Goal: Find specific page/section: Find specific page/section

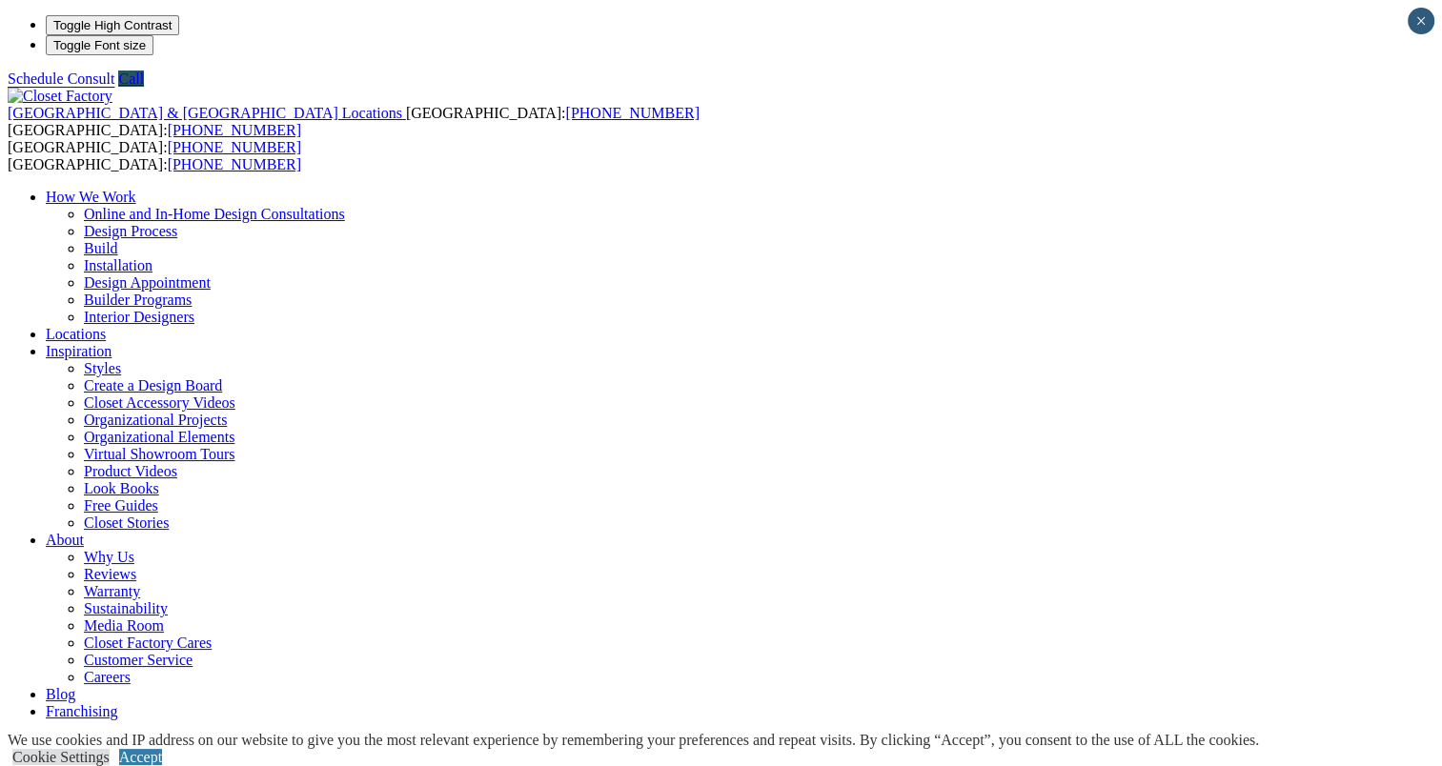
drag, startPoint x: 1434, startPoint y: 69, endPoint x: 1440, endPoint y: 113, distance: 45.3
drag, startPoint x: 1440, startPoint y: 113, endPoint x: 1429, endPoint y: 292, distance: 178.6
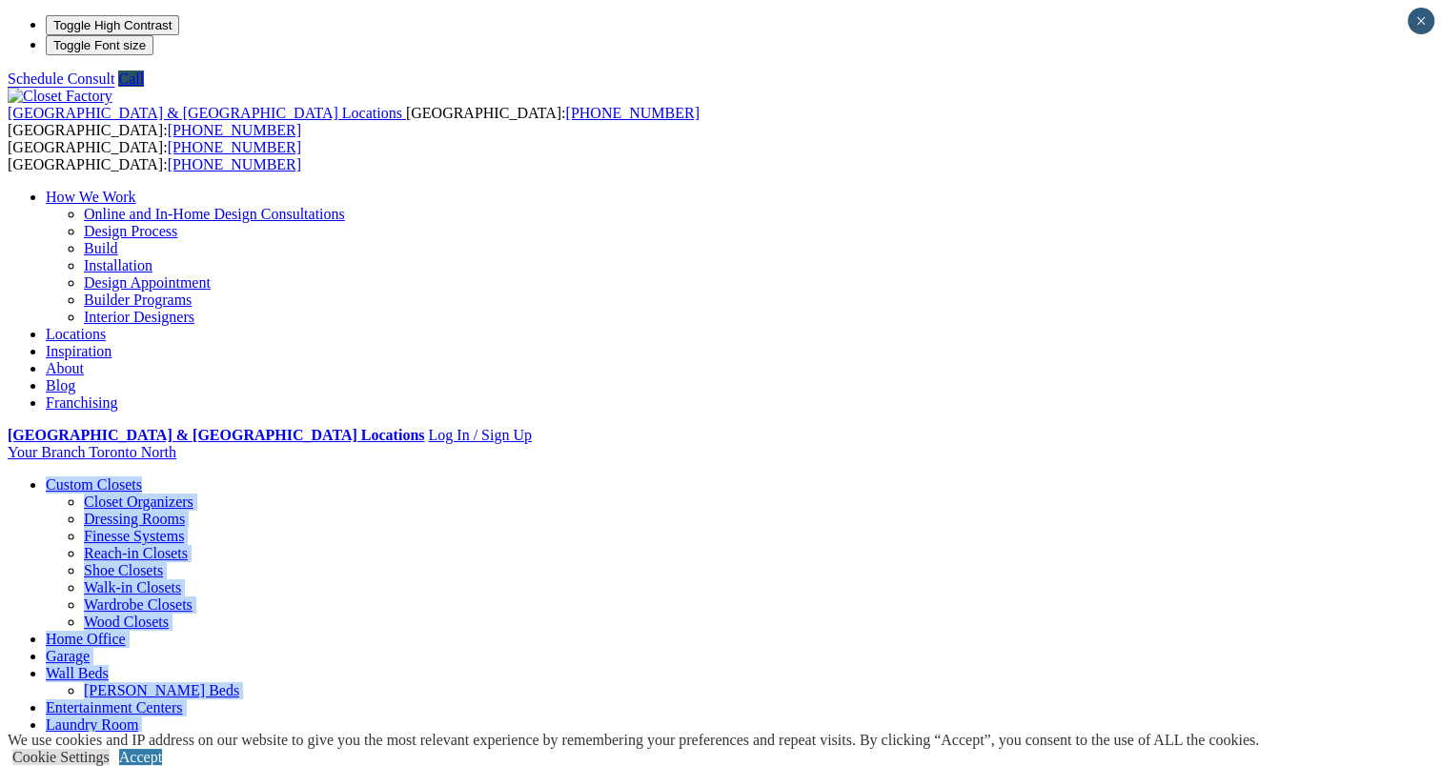
click at [123, 545] on link "Reach-in Closets" at bounding box center [136, 553] width 104 height 16
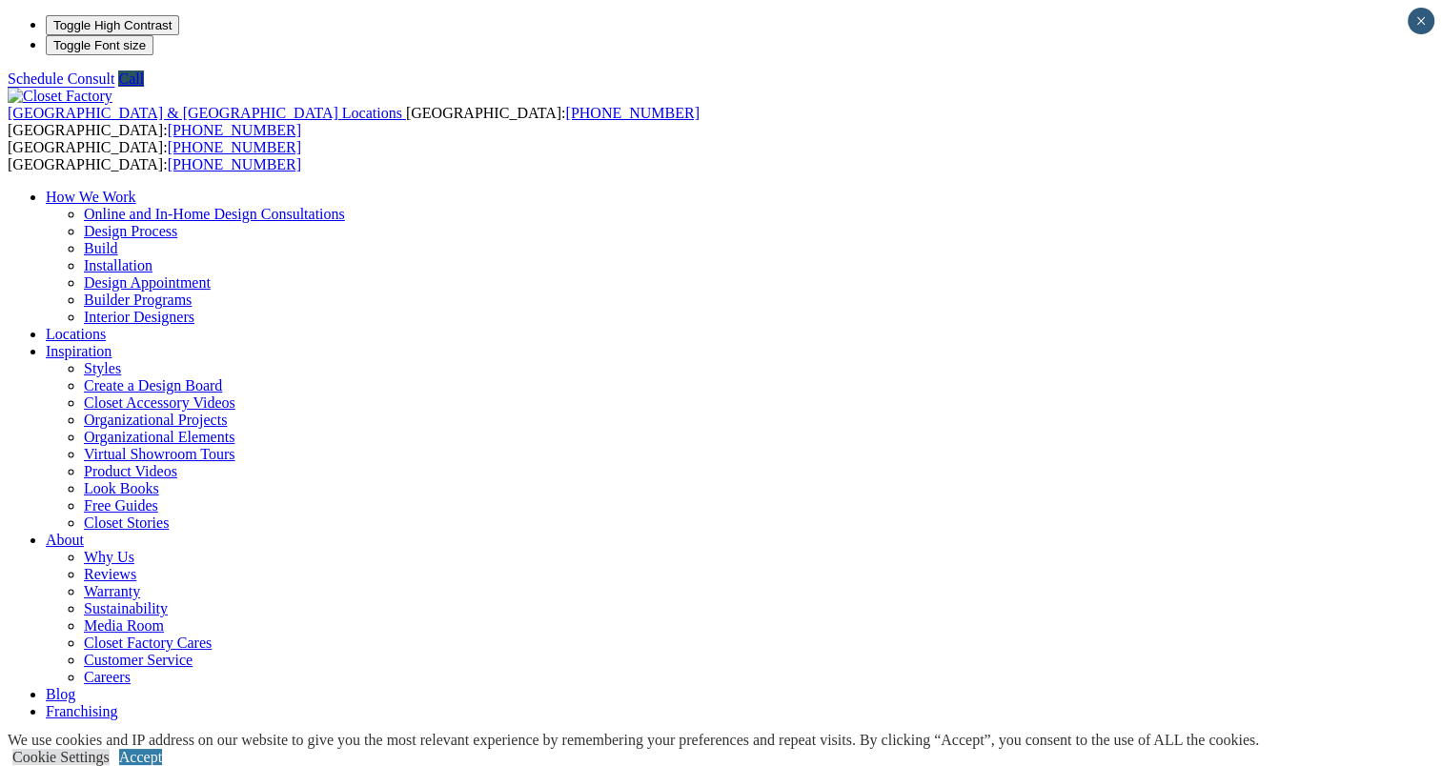
select select "**"
